Goal: Use online tool/utility: Utilize a website feature to perform a specific function

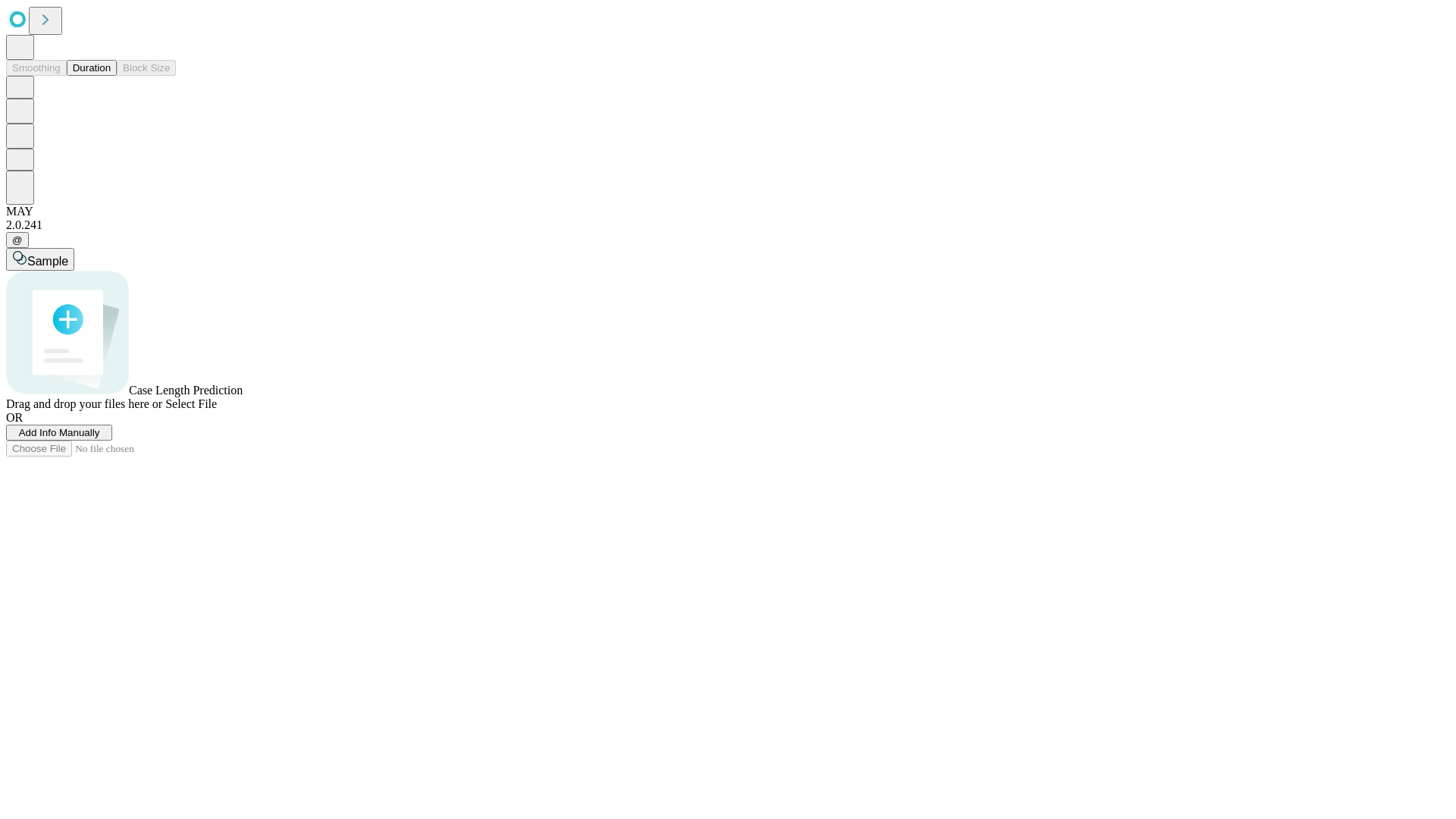
click at [111, 76] on button "Duration" at bounding box center [91, 67] width 50 height 16
click at [68, 254] on span "Sample" at bounding box center [48, 260] width 41 height 13
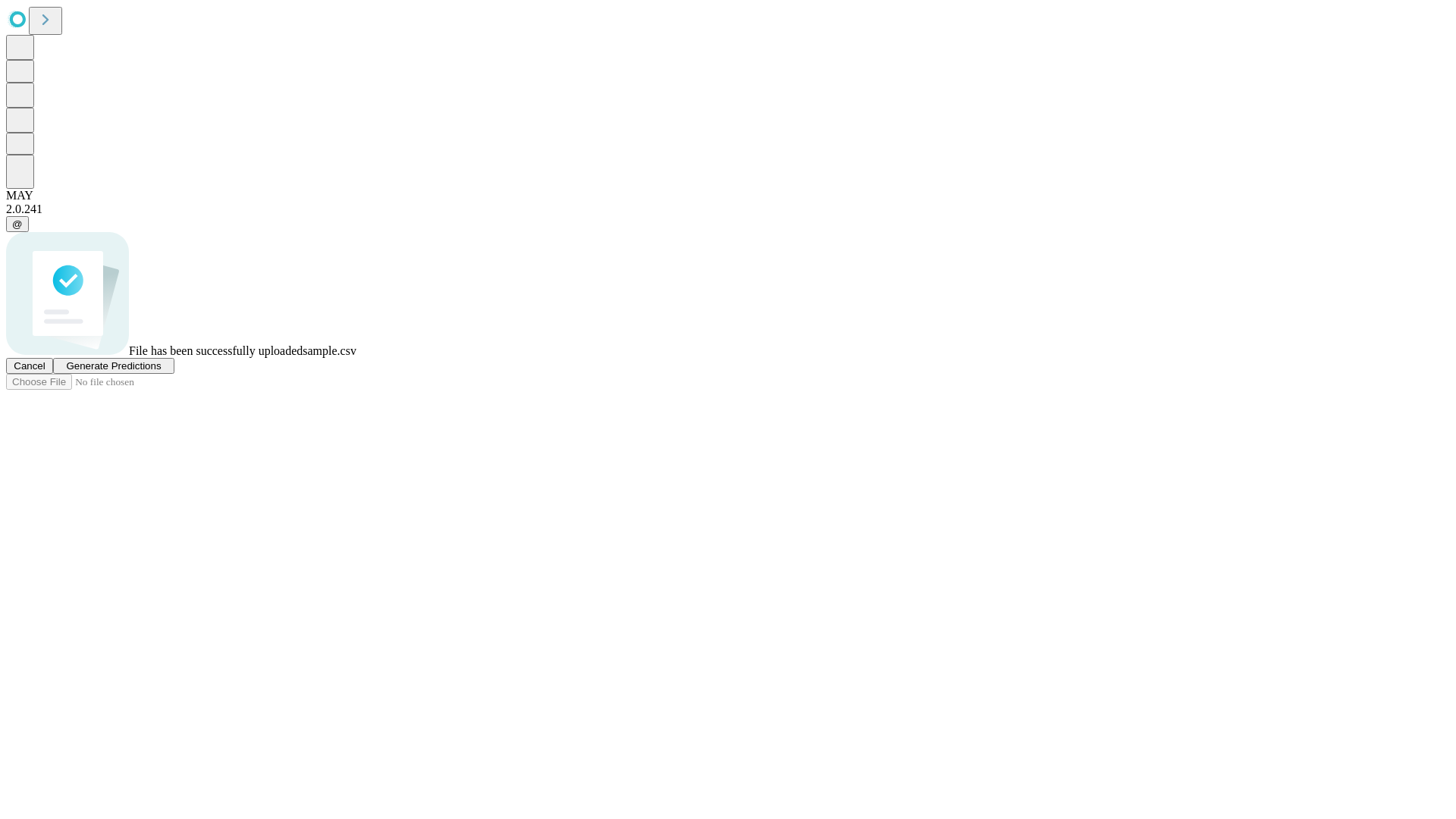
click at [161, 371] on span "Generate Predictions" at bounding box center [113, 366] width 95 height 11
